Goal: Use online tool/utility: Utilize a website feature to perform a specific function

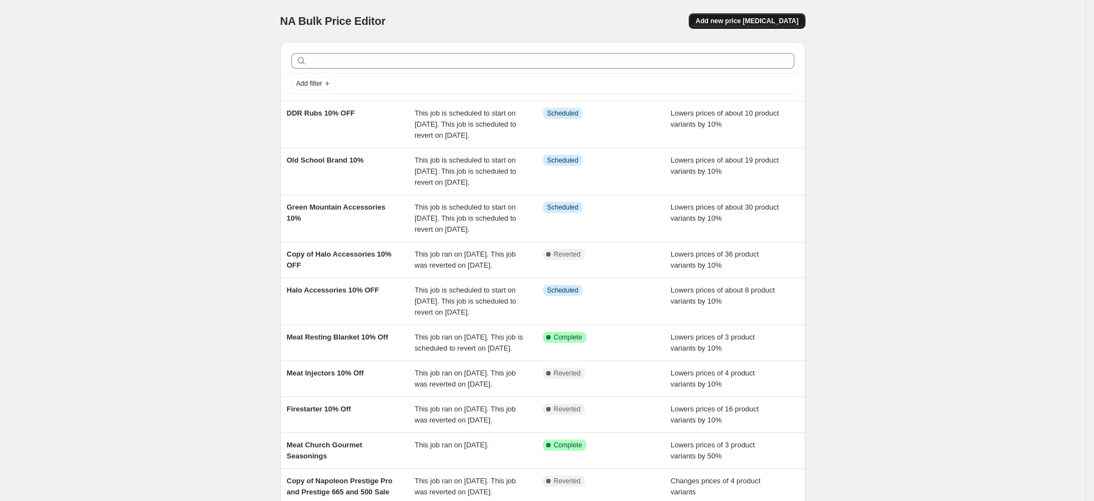
click at [760, 19] on span "Add new price [MEDICAL_DATA]" at bounding box center [746, 21] width 103 height 9
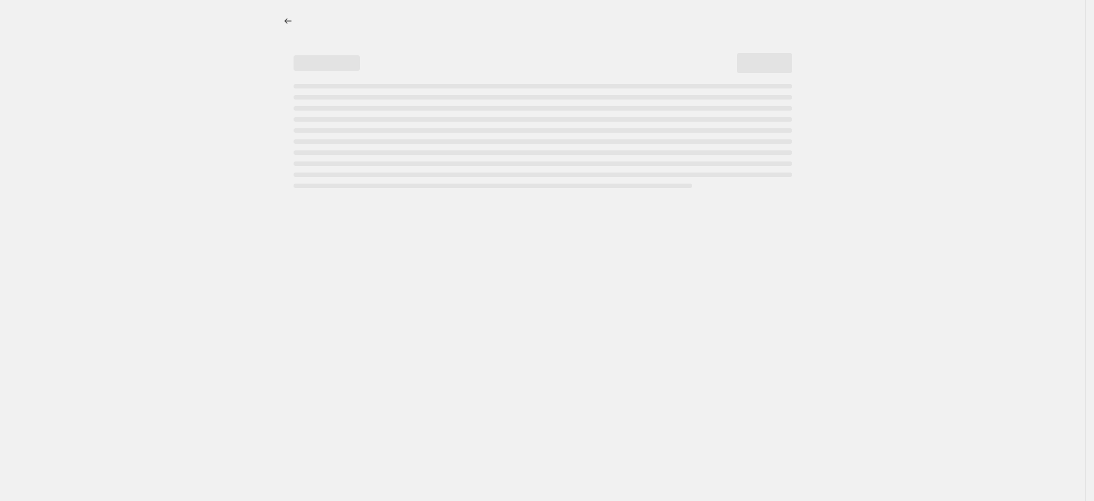
select select "percentage"
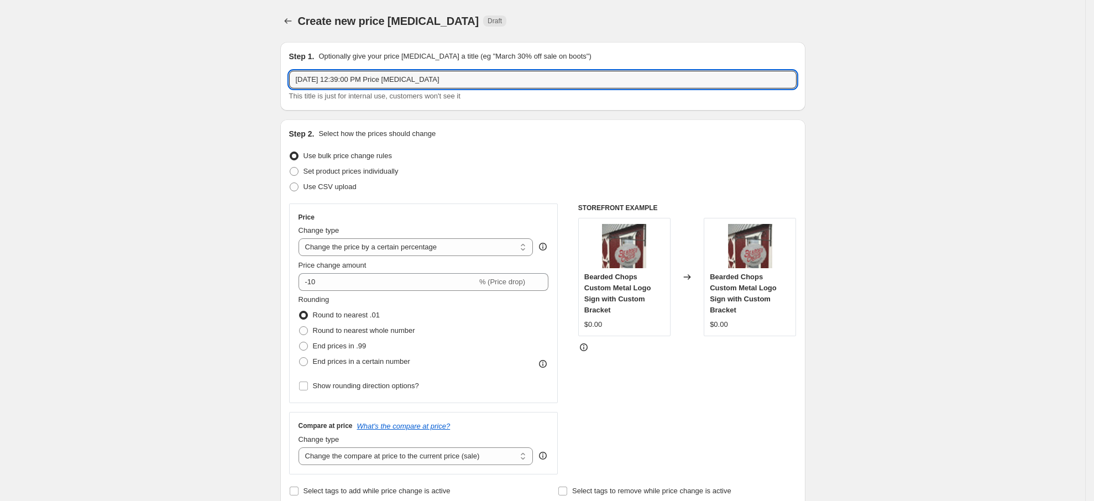
drag, startPoint x: 457, startPoint y: 80, endPoint x: 264, endPoint y: 65, distance: 193.9
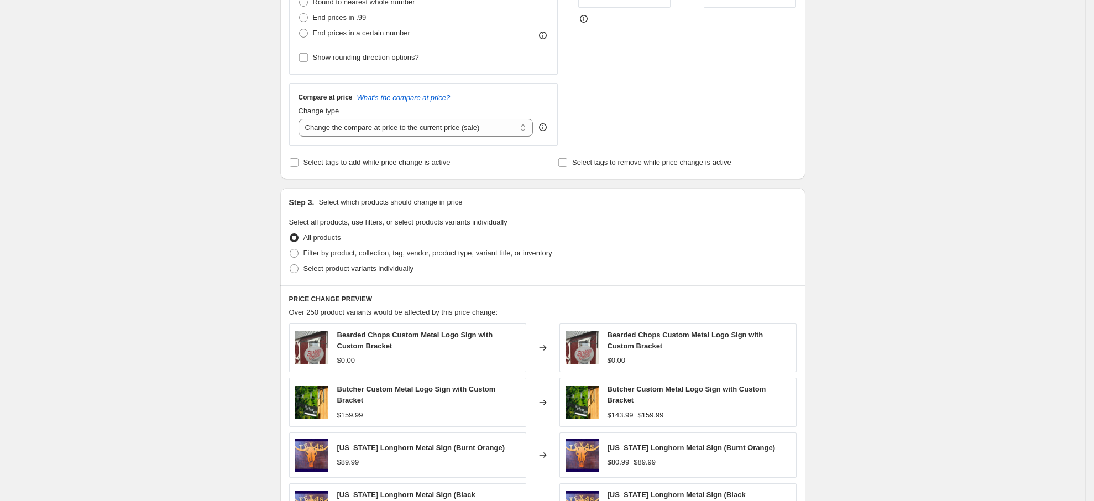
scroll to position [332, 0]
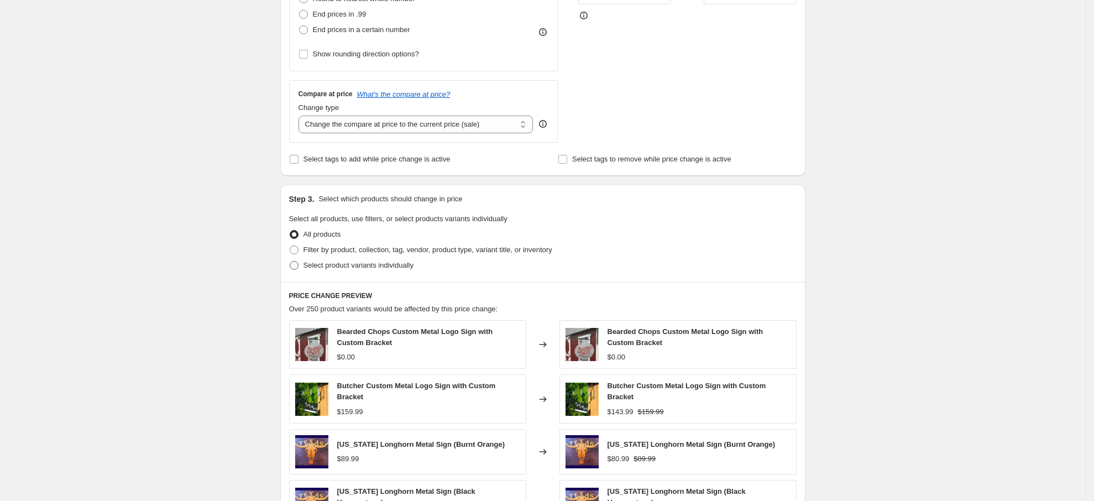
type input "Butcher Electric Knife"
click at [332, 262] on span "Select product variants individually" at bounding box center [358, 265] width 110 height 8
click at [290, 261] on input "Select product variants individually" at bounding box center [290, 261] width 1 height 1
radio input "true"
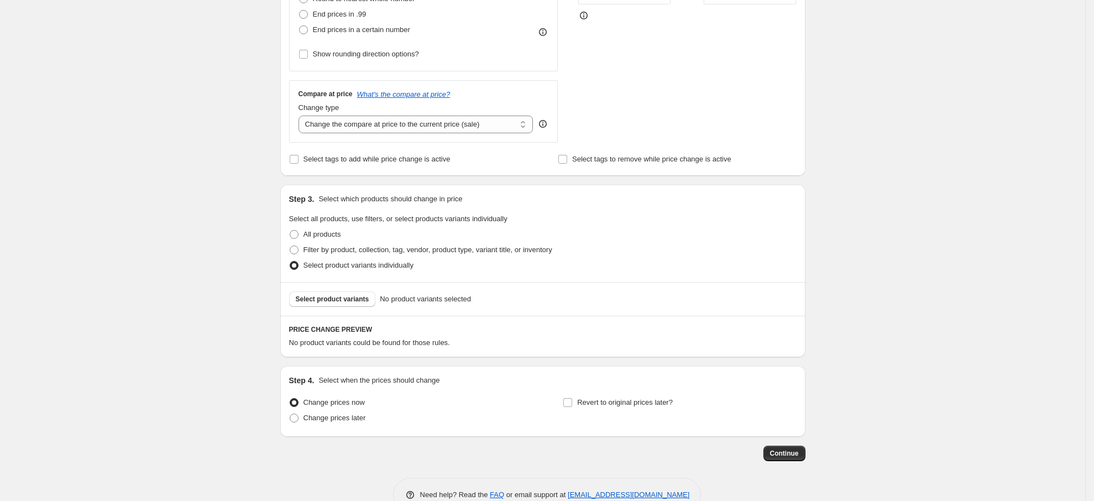
drag, startPoint x: 357, startPoint y: 303, endPoint x: 374, endPoint y: 276, distance: 32.5
click at [452, 334] on div "Step 3. Select which products should change in price Select all products, use f…" at bounding box center [542, 271] width 525 height 172
click at [334, 248] on span "Filter by product, collection, tag, vendor, product type, variant title, or inv…" at bounding box center [427, 249] width 249 height 8
click at [290, 246] on input "Filter by product, collection, tag, vendor, product type, variant title, or inv…" at bounding box center [290, 245] width 1 height 1
radio input "true"
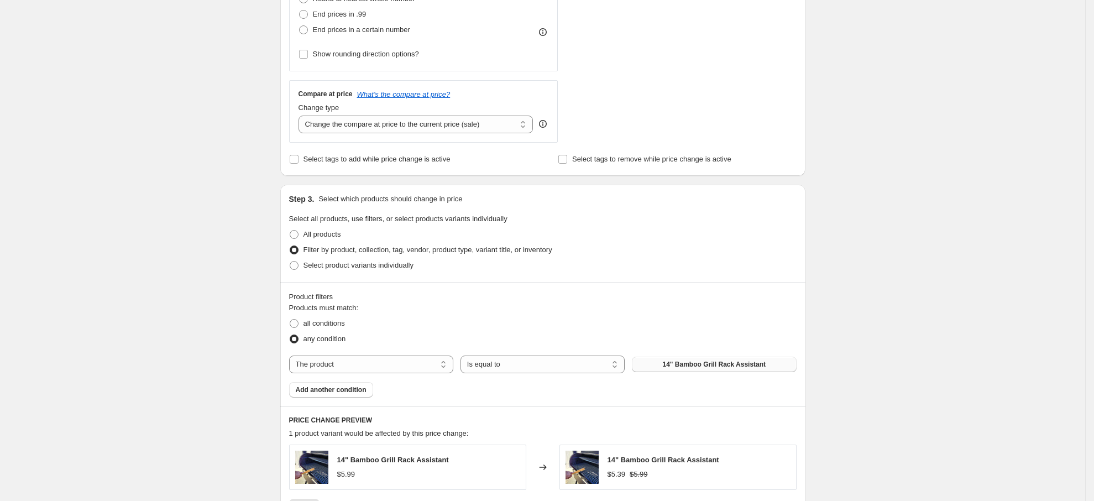
click at [738, 361] on span "14" Bamboo Grill Rack Assistant" at bounding box center [713, 364] width 103 height 9
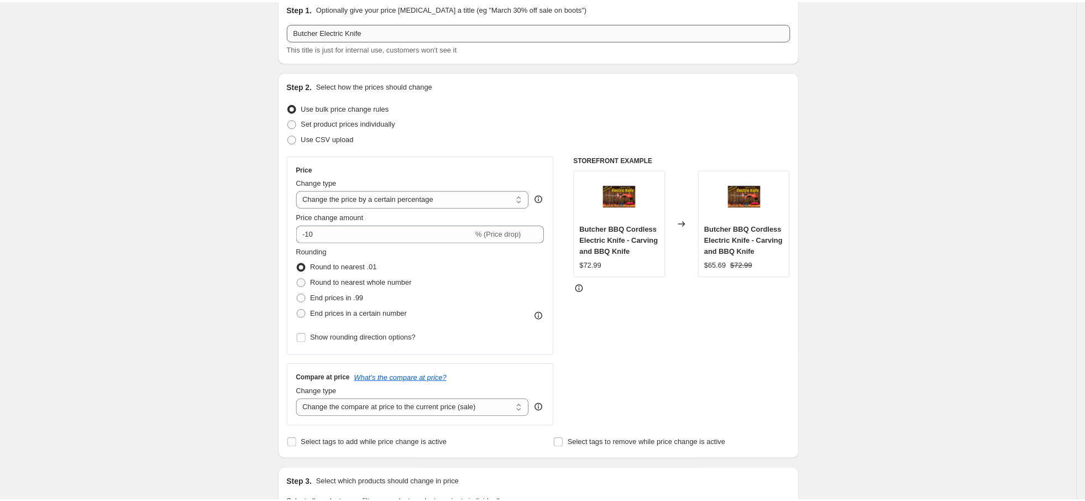
scroll to position [0, 0]
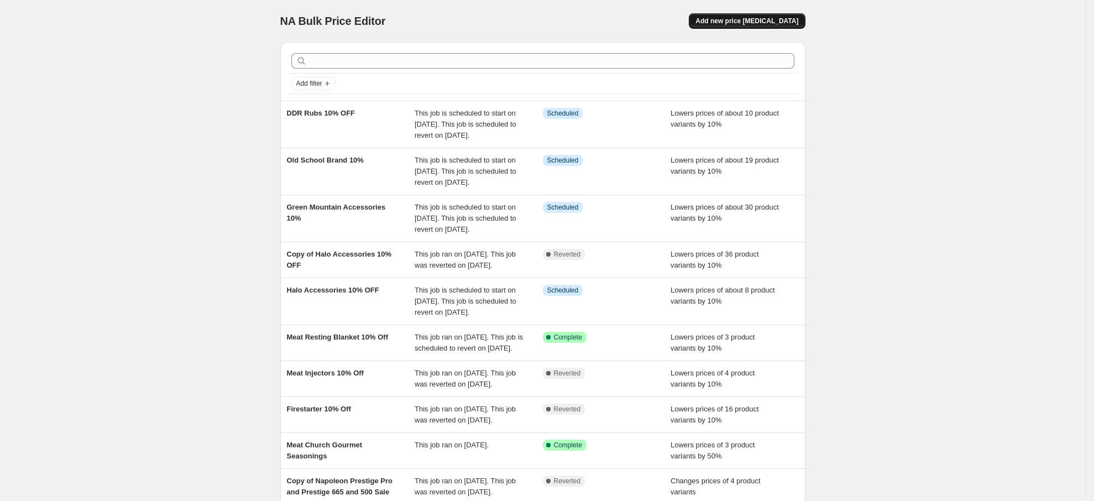
click at [766, 15] on button "Add new price [MEDICAL_DATA]" at bounding box center [747, 20] width 116 height 15
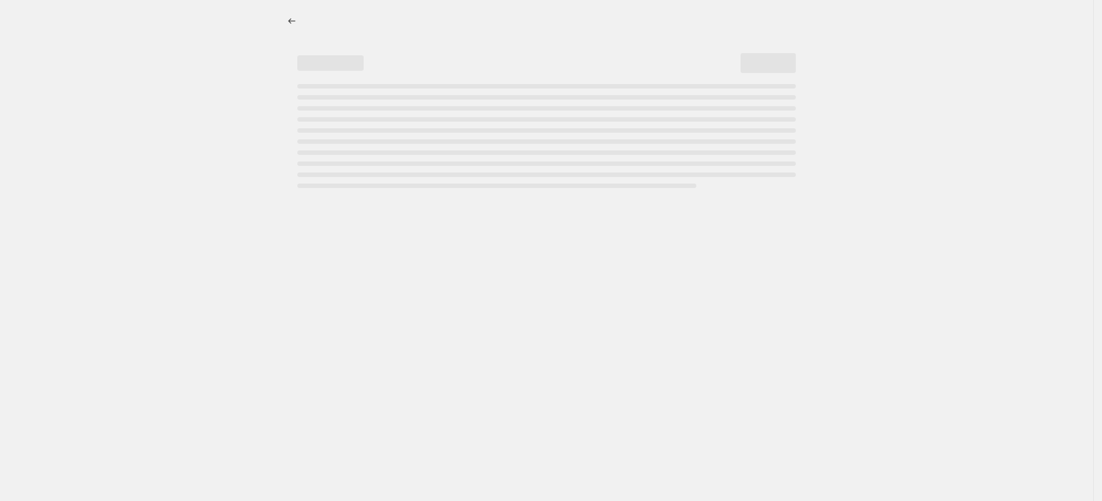
select select "percentage"
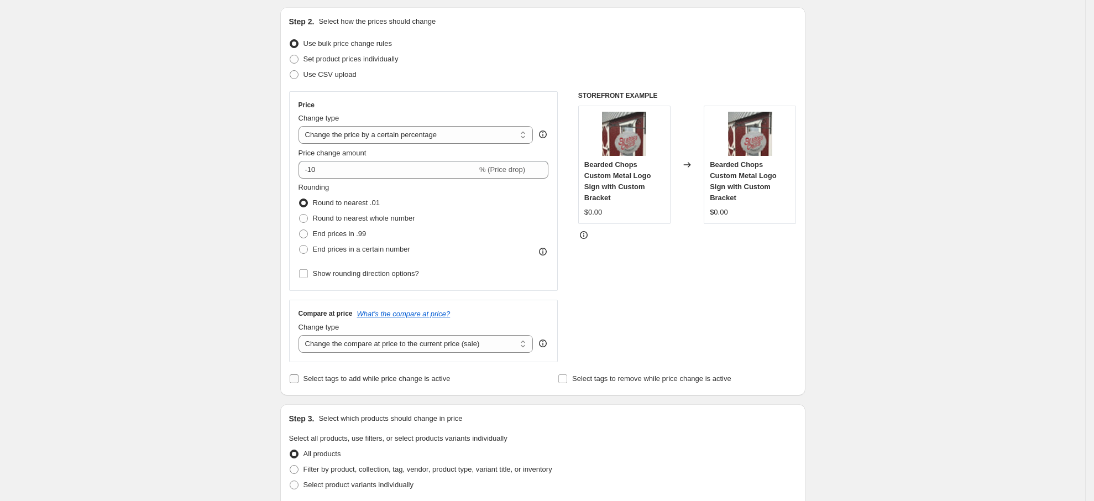
scroll to position [166, 0]
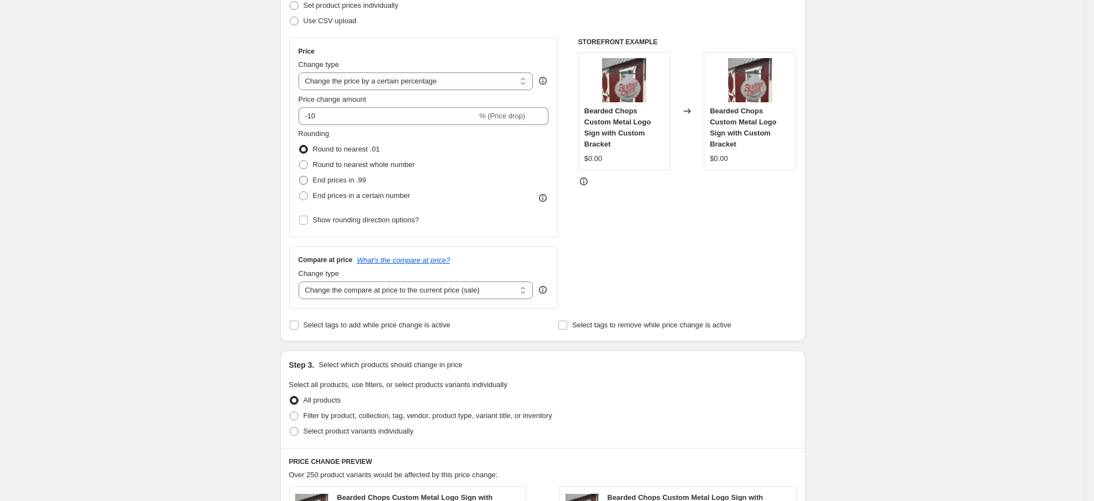
click at [356, 180] on span "End prices in .99" at bounding box center [340, 180] width 54 height 8
click at [299, 176] on input "End prices in .99" at bounding box center [299, 176] width 1 height 1
radio input "true"
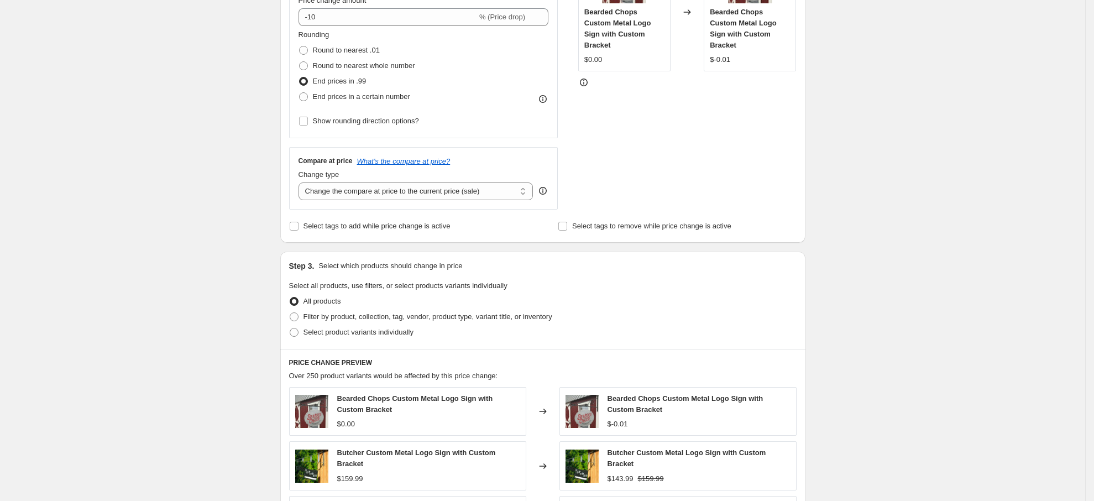
scroll to position [414, 0]
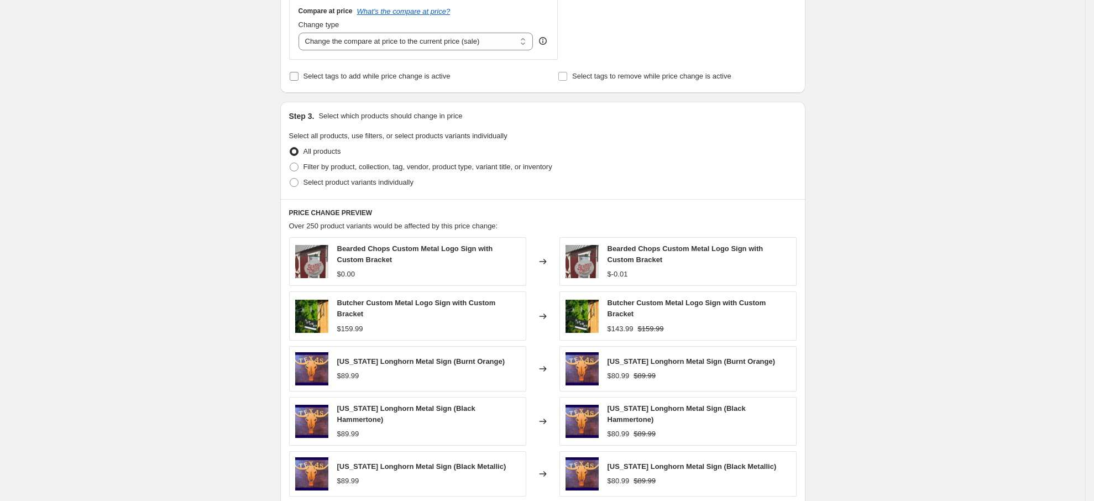
click at [395, 80] on span "Select tags to add while price change is active" at bounding box center [376, 76] width 147 height 8
click at [298, 80] on input "Select tags to add while price change is active" at bounding box center [294, 76] width 9 height 9
checkbox input "true"
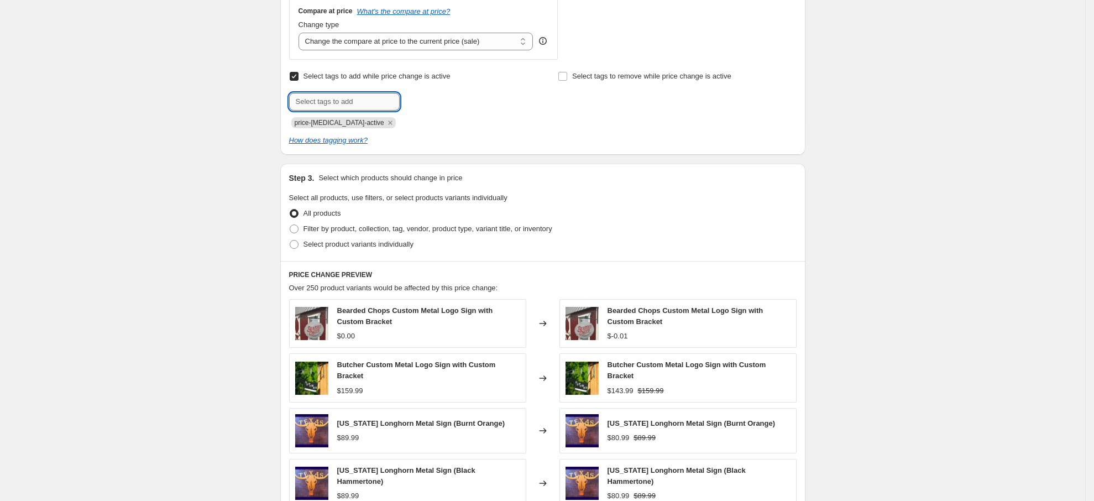
click at [371, 107] on input "text" at bounding box center [344, 102] width 111 height 18
type input "SALE"
click at [354, 229] on span "Filter by product, collection, tag, vendor, product type, variant title, or inv…" at bounding box center [427, 228] width 249 height 8
click at [290, 225] on input "Filter by product, collection, tag, vendor, product type, variant title, or inv…" at bounding box center [290, 224] width 1 height 1
radio input "true"
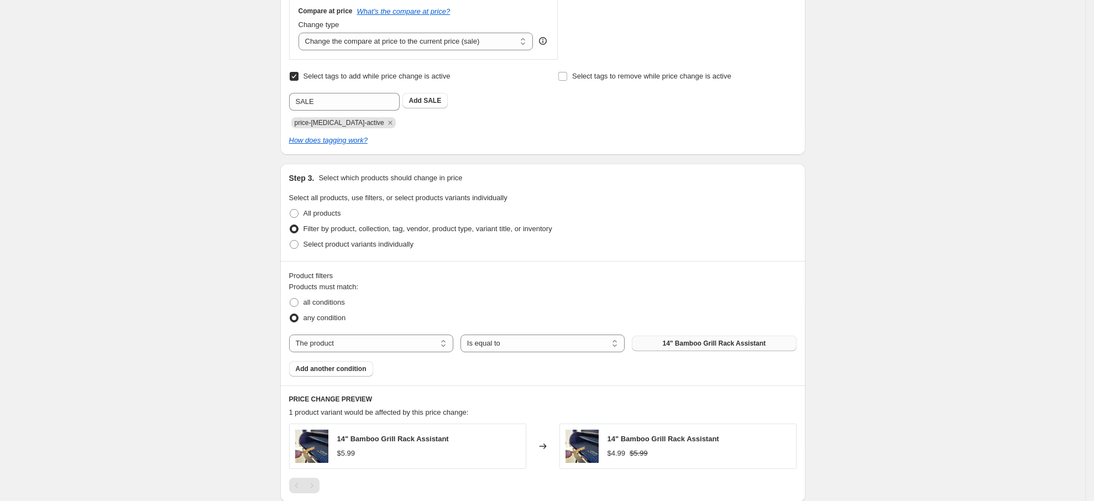
click at [679, 348] on button "14" Bamboo Grill Rack Assistant" at bounding box center [714, 342] width 164 height 15
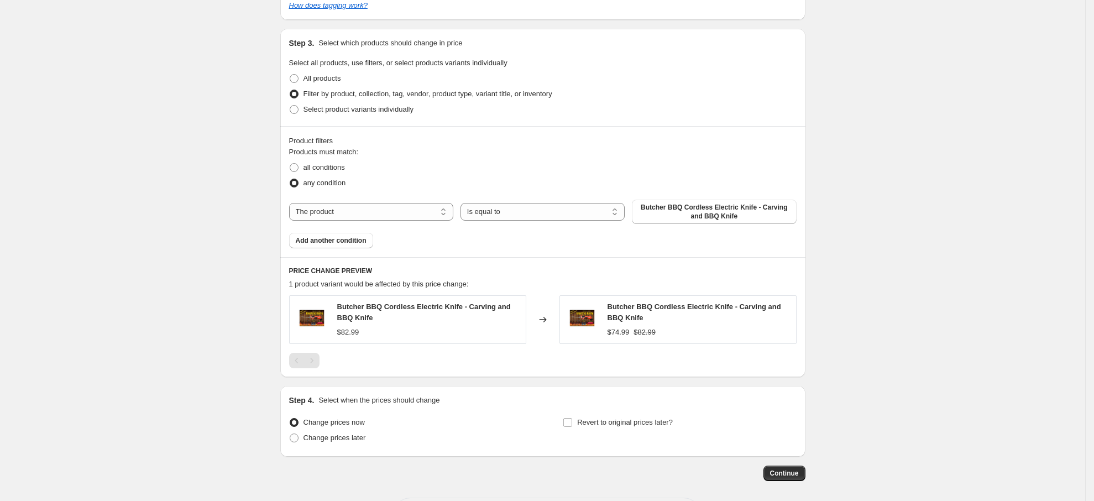
scroll to position [598, 0]
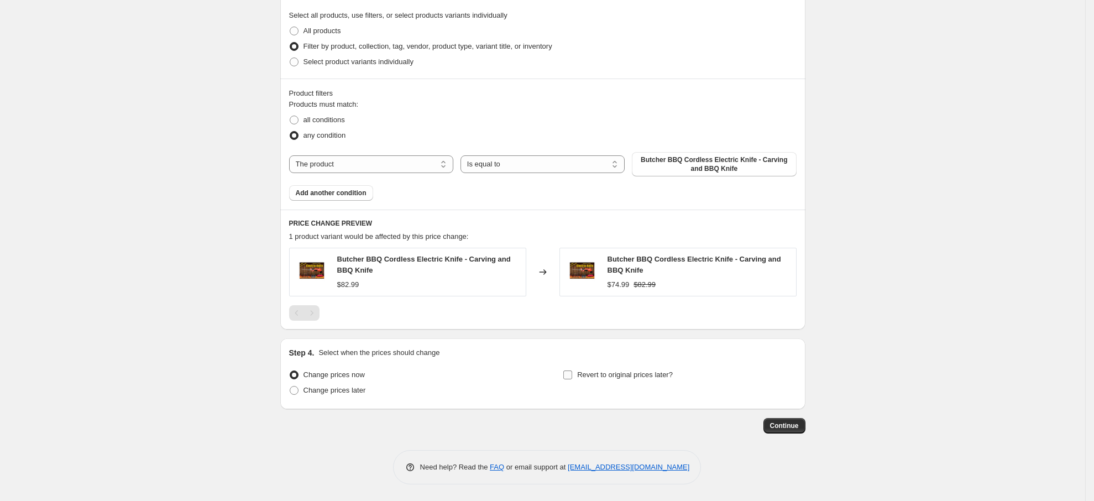
click at [627, 374] on span "Revert to original prices later?" at bounding box center [625, 374] width 96 height 8
click at [572, 374] on input "Revert to original prices later?" at bounding box center [567, 374] width 9 height 9
checkbox input "true"
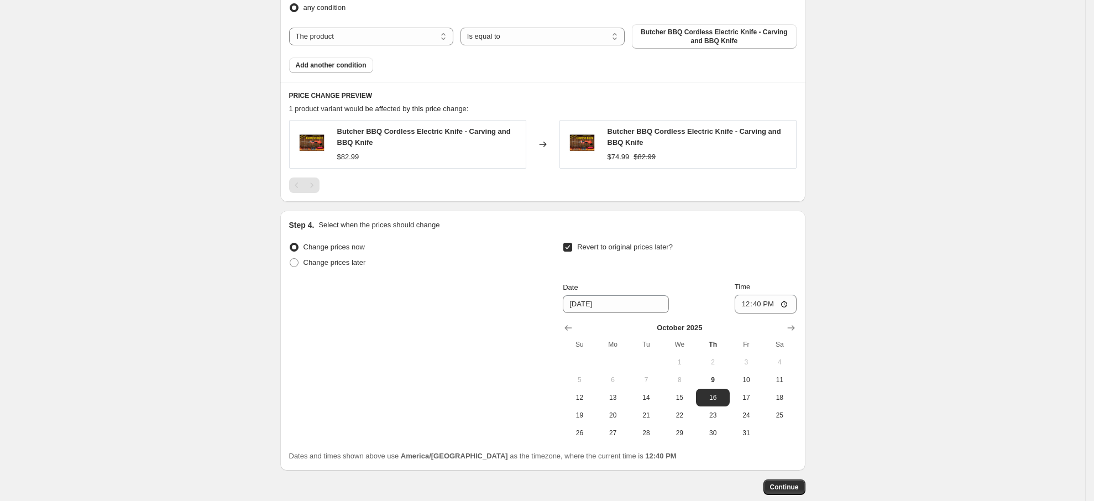
scroll to position [787, 0]
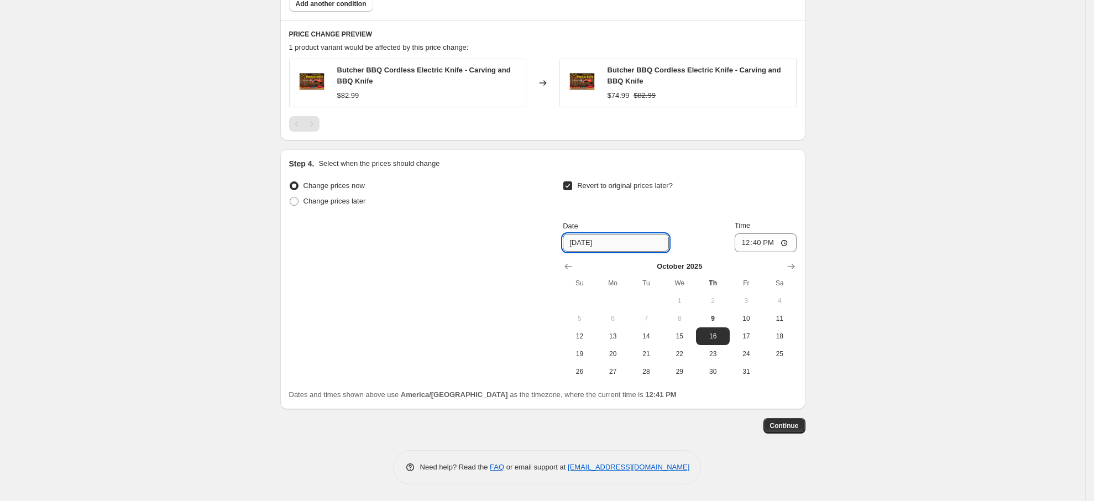
click at [605, 240] on input "10/16/2025" at bounding box center [616, 243] width 106 height 18
click at [793, 267] on icon "Show next month, November 2025" at bounding box center [790, 266] width 11 height 11
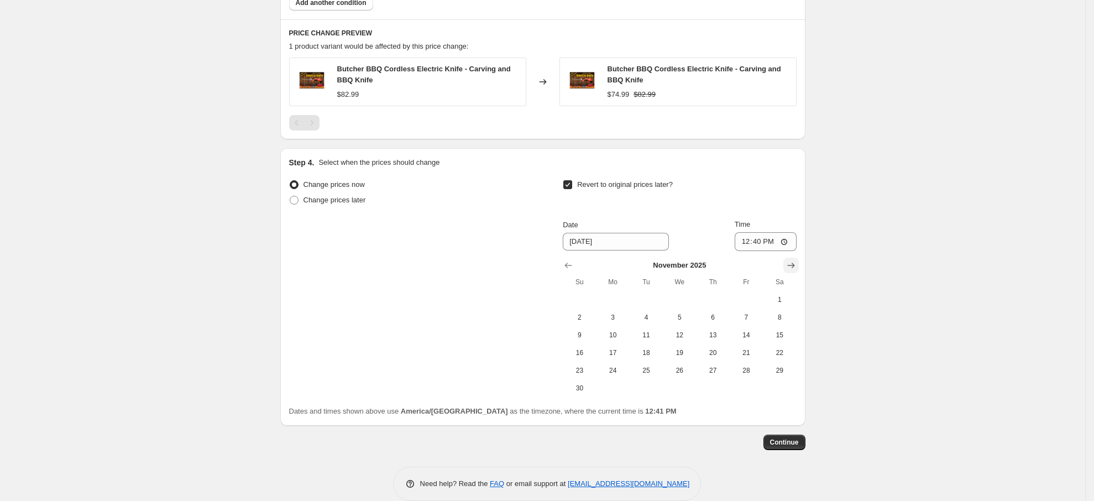
click at [793, 267] on icon "Show next month, December 2025" at bounding box center [790, 265] width 11 height 11
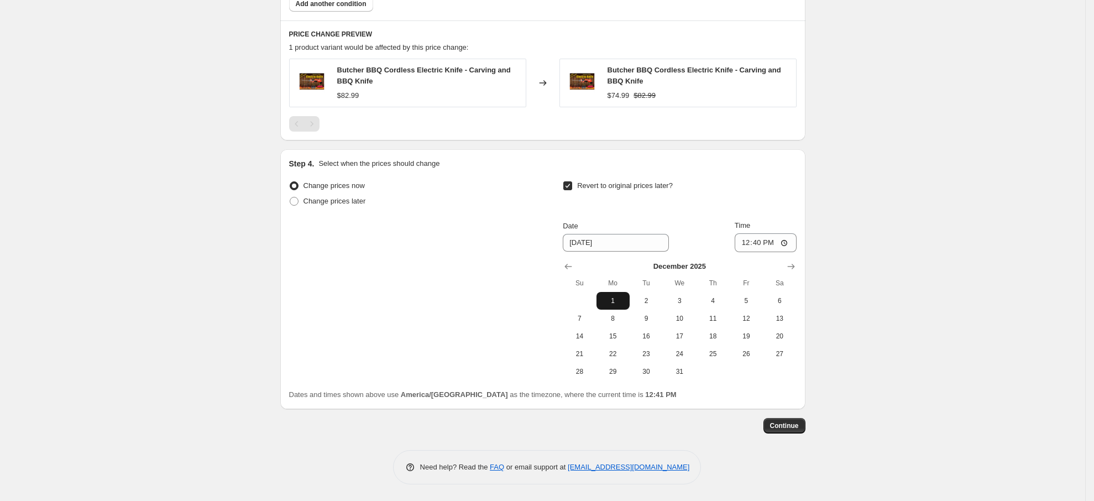
click at [615, 300] on span "1" at bounding box center [613, 300] width 24 height 9
type input "12/1/2025"
click at [786, 421] on span "Continue" at bounding box center [784, 425] width 29 height 9
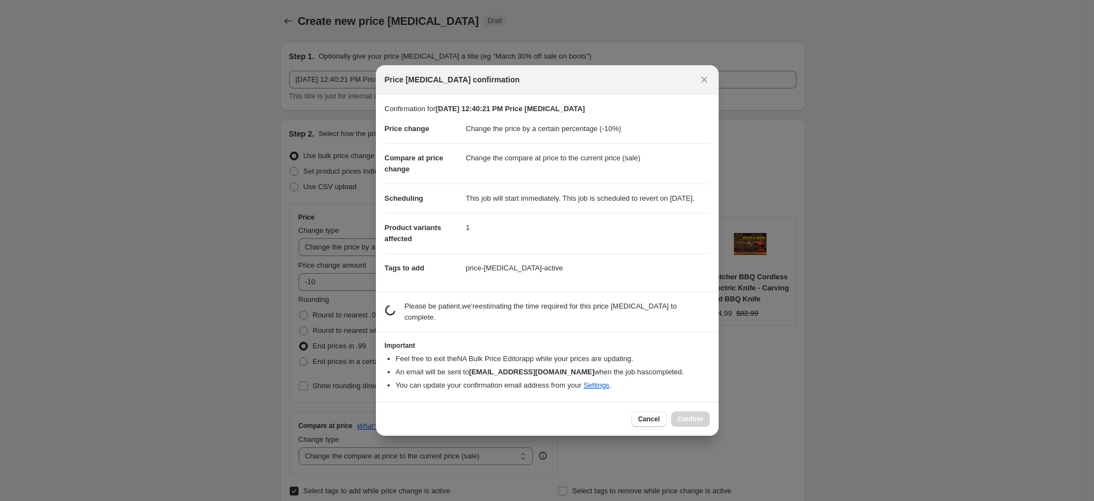
scroll to position [0, 0]
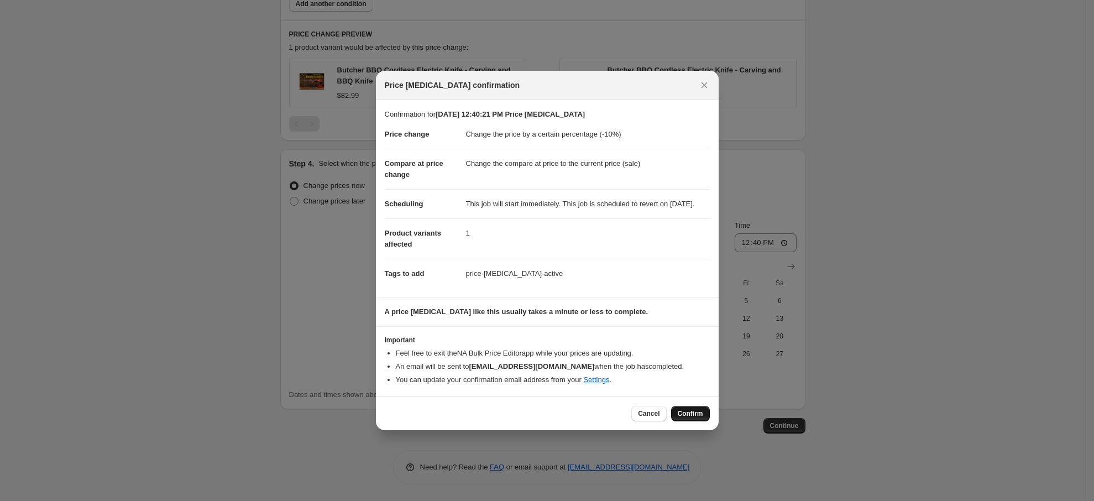
click at [685, 418] on span "Confirm" at bounding box center [689, 413] width 25 height 9
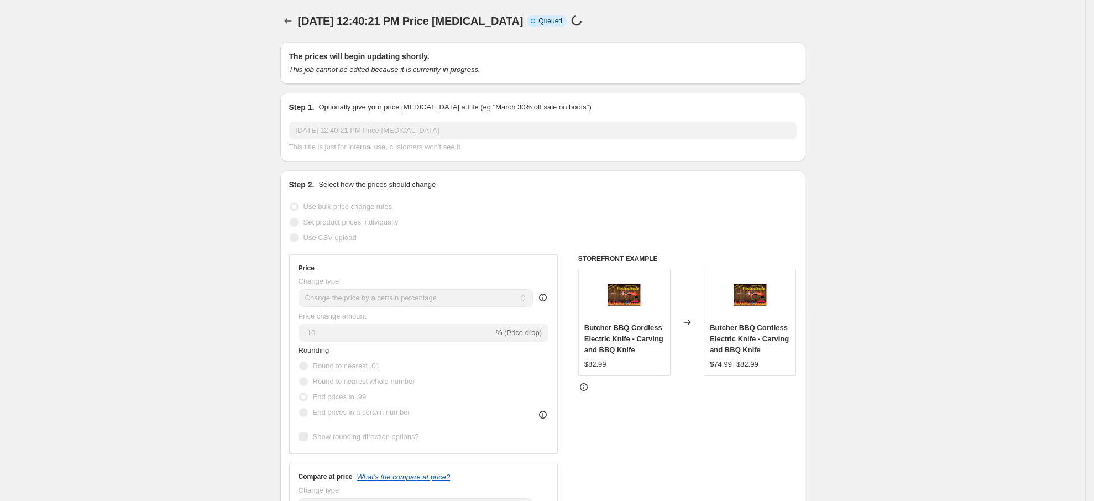
scroll to position [787, 0]
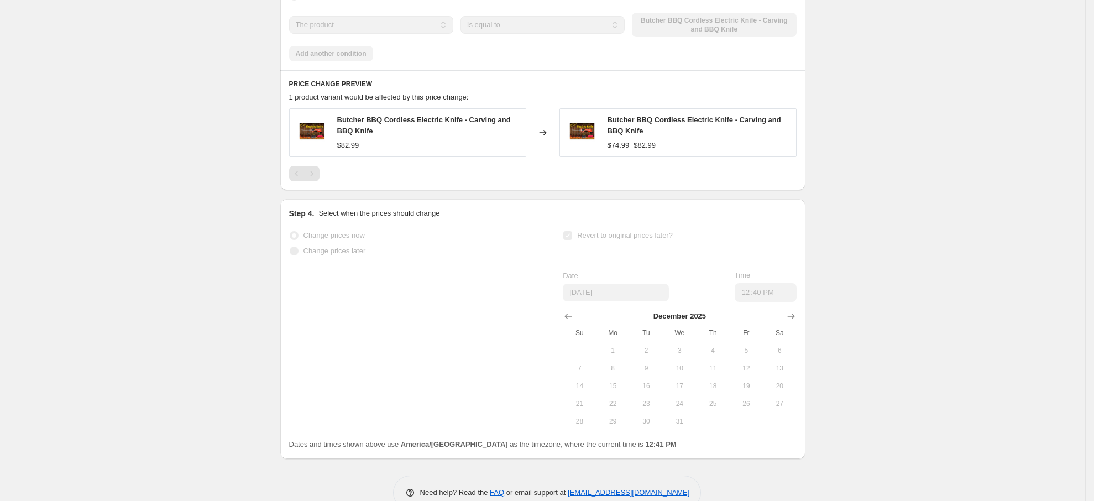
select select "percentage"
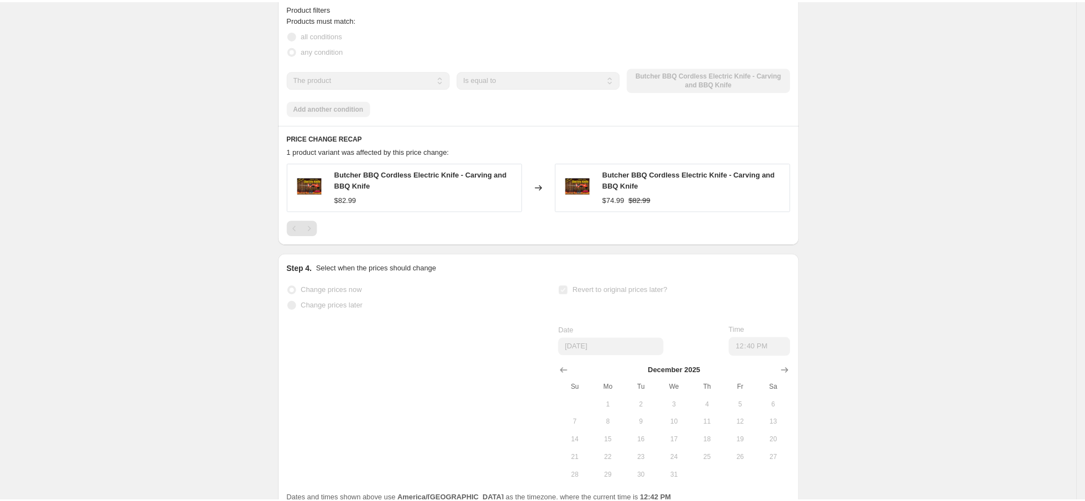
scroll to position [0, 0]
